Goal: Information Seeking & Learning: Check status

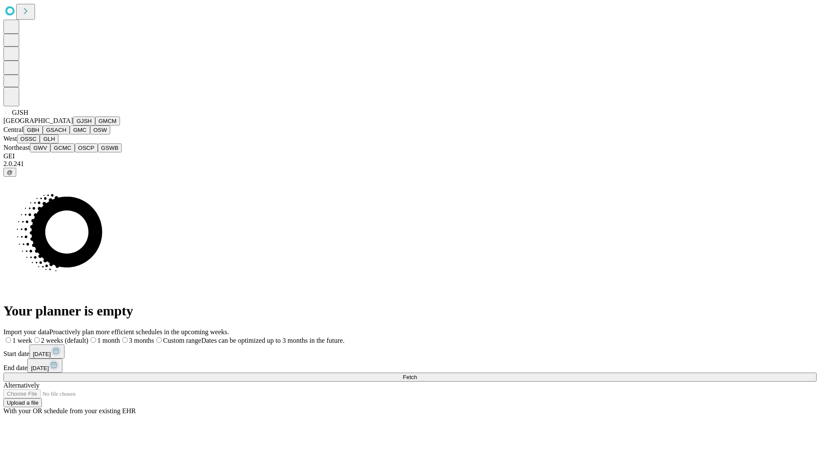
click at [73, 126] on button "GJSH" at bounding box center [84, 121] width 22 height 9
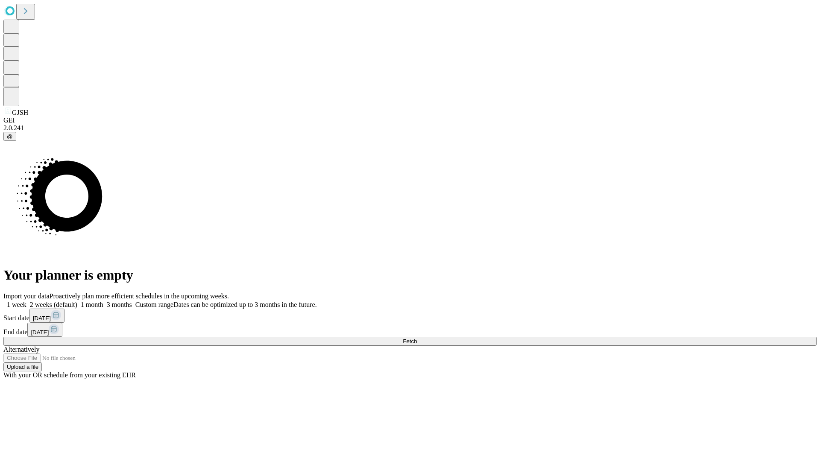
click at [26, 301] on label "1 week" at bounding box center [14, 304] width 23 height 7
click at [417, 338] on span "Fetch" at bounding box center [410, 341] width 14 height 6
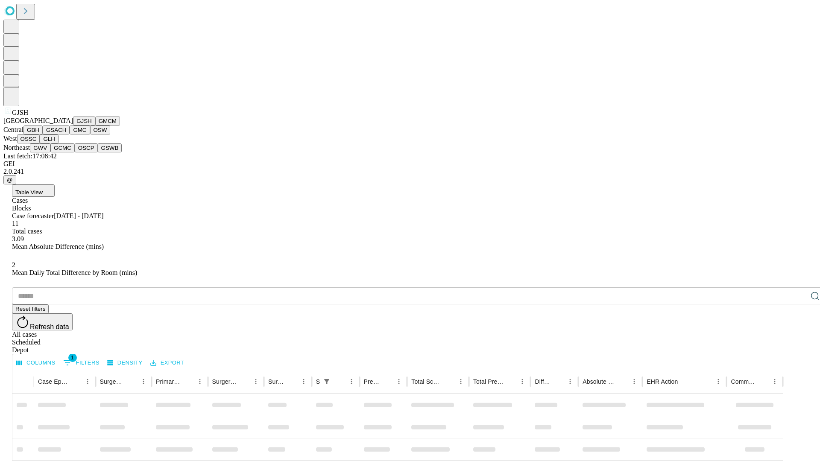
click at [95, 126] on button "GMCM" at bounding box center [107, 121] width 25 height 9
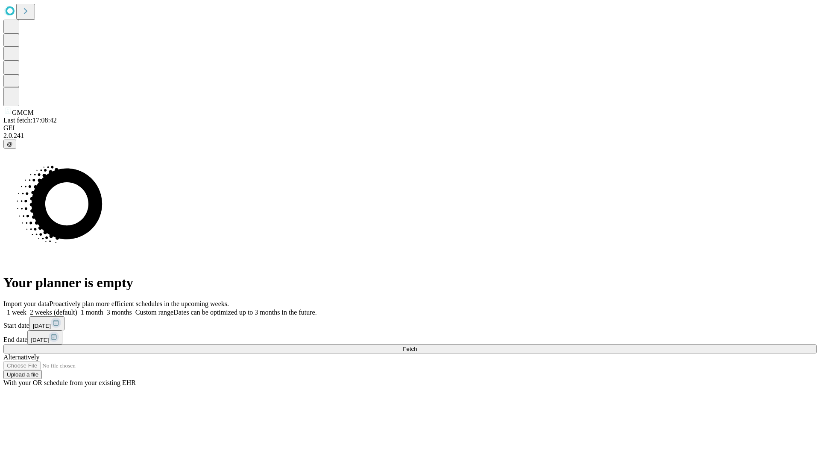
click at [26, 309] on label "1 week" at bounding box center [14, 312] width 23 height 7
click at [417, 346] on span "Fetch" at bounding box center [410, 349] width 14 height 6
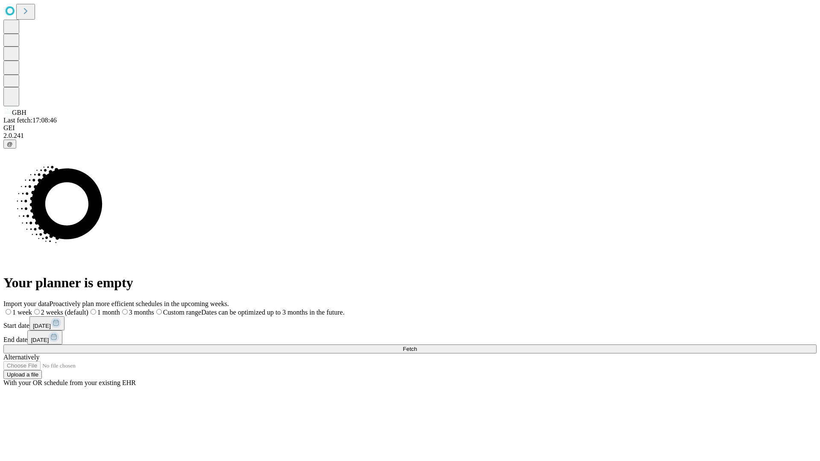
click at [32, 309] on label "1 week" at bounding box center [17, 312] width 29 height 7
click at [417, 346] on span "Fetch" at bounding box center [410, 349] width 14 height 6
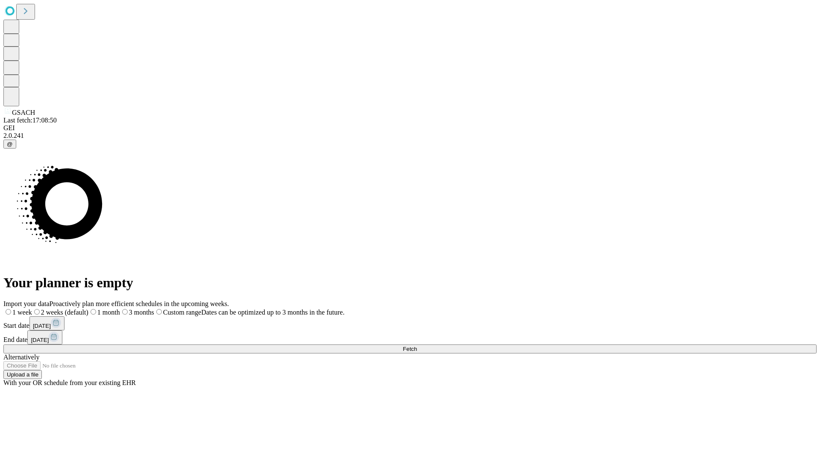
click at [32, 309] on label "1 week" at bounding box center [17, 312] width 29 height 7
click at [417, 346] on span "Fetch" at bounding box center [410, 349] width 14 height 6
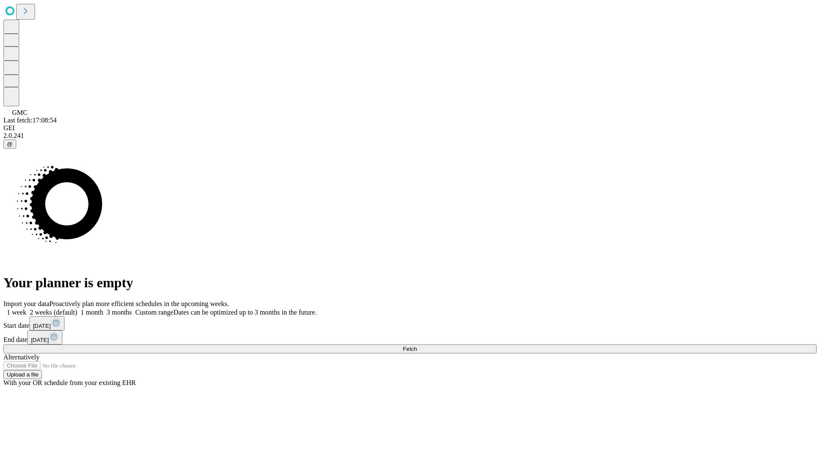
click at [26, 309] on label "1 week" at bounding box center [14, 312] width 23 height 7
click at [417, 346] on span "Fetch" at bounding box center [410, 349] width 14 height 6
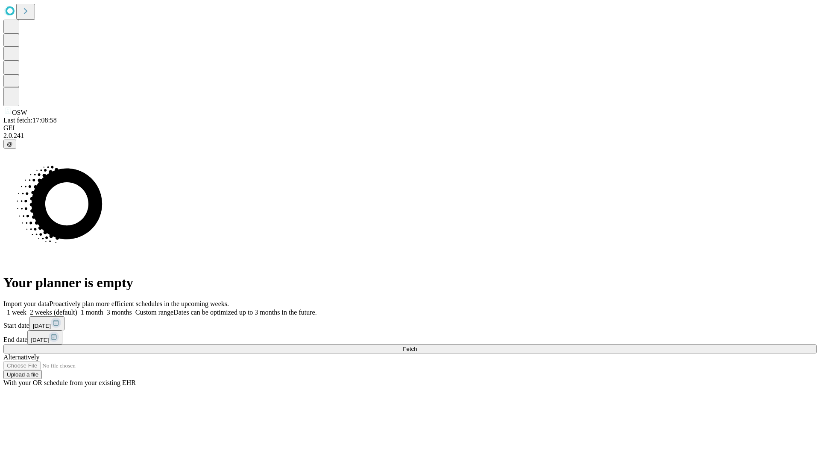
click at [26, 309] on label "1 week" at bounding box center [14, 312] width 23 height 7
click at [417, 346] on span "Fetch" at bounding box center [410, 349] width 14 height 6
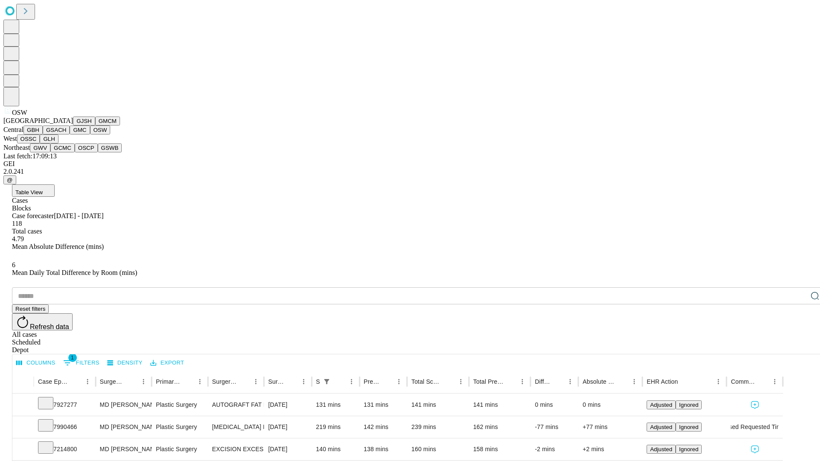
click at [40, 143] on button "OSSC" at bounding box center [28, 139] width 23 height 9
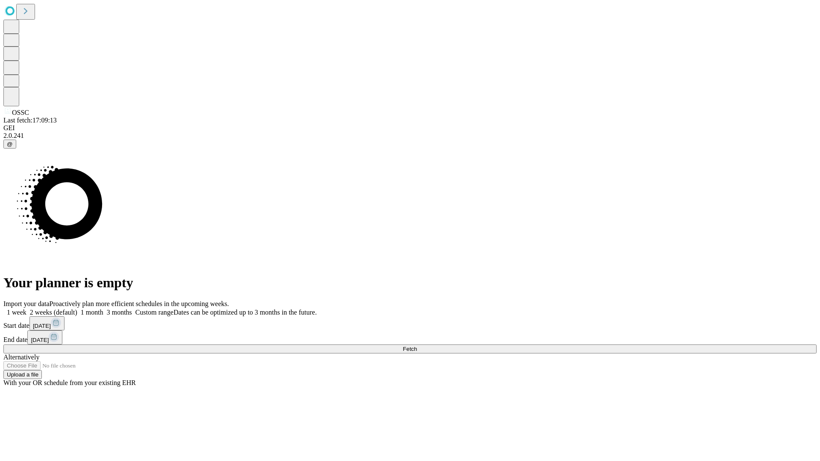
click at [26, 309] on label "1 week" at bounding box center [14, 312] width 23 height 7
click at [417, 346] on span "Fetch" at bounding box center [410, 349] width 14 height 6
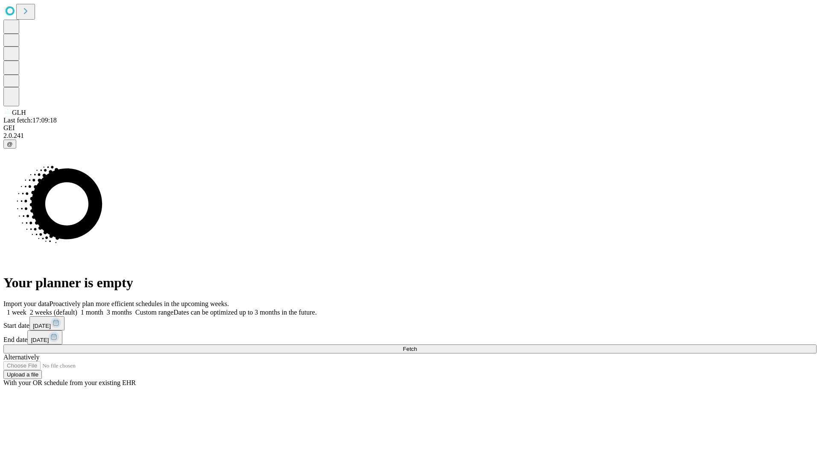
click at [26, 309] on label "1 week" at bounding box center [14, 312] width 23 height 7
click at [417, 346] on span "Fetch" at bounding box center [410, 349] width 14 height 6
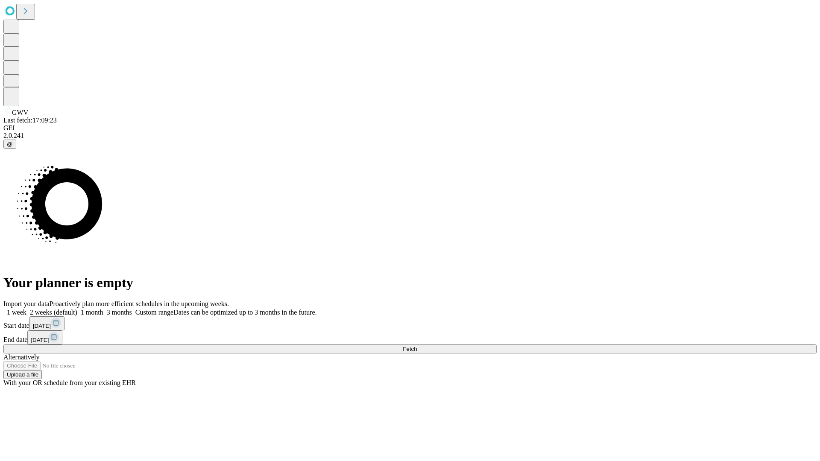
click at [26, 309] on label "1 week" at bounding box center [14, 312] width 23 height 7
click at [417, 346] on span "Fetch" at bounding box center [410, 349] width 14 height 6
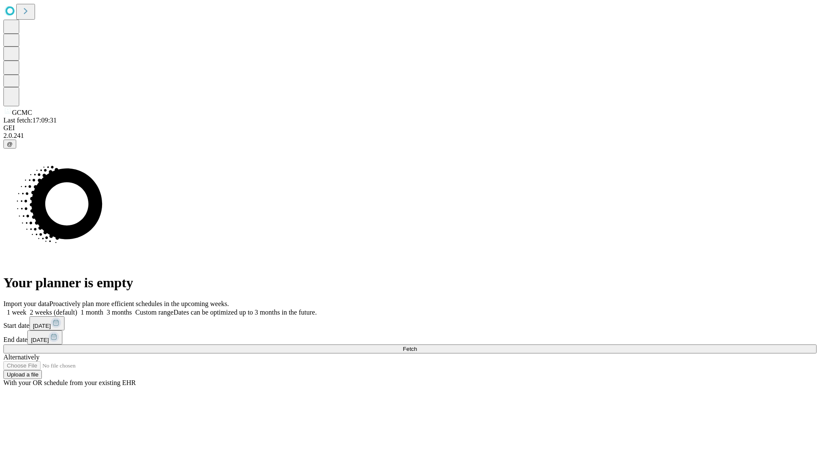
click at [417, 346] on span "Fetch" at bounding box center [410, 349] width 14 height 6
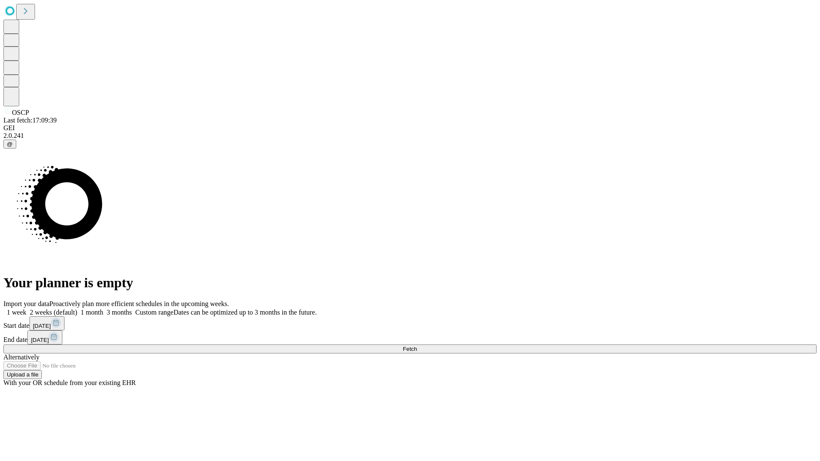
click at [417, 346] on span "Fetch" at bounding box center [410, 349] width 14 height 6
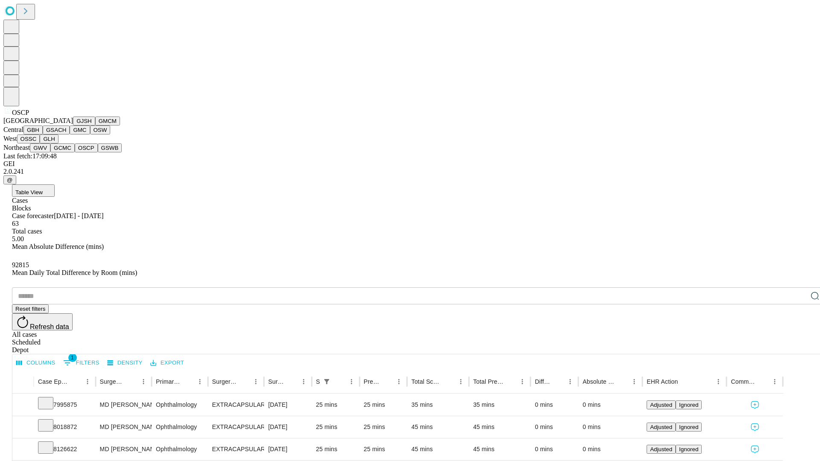
click at [98, 152] on button "GSWB" at bounding box center [110, 147] width 24 height 9
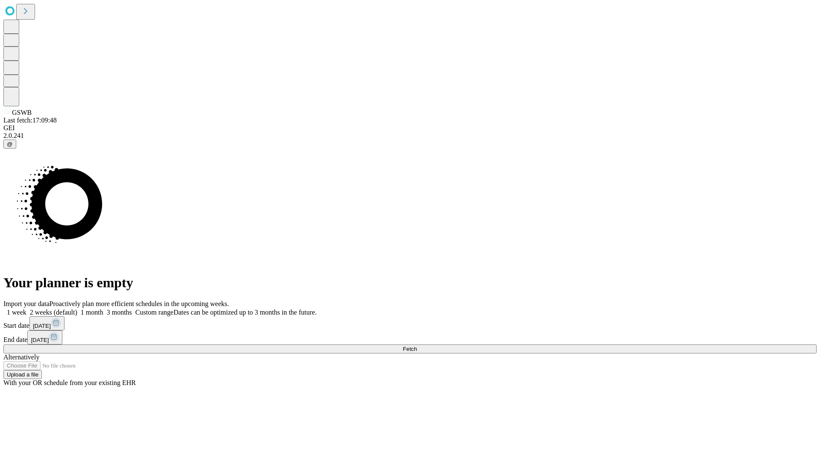
click at [26, 309] on label "1 week" at bounding box center [14, 312] width 23 height 7
click at [417, 346] on span "Fetch" at bounding box center [410, 349] width 14 height 6
